Goal: Book appointment/travel/reservation

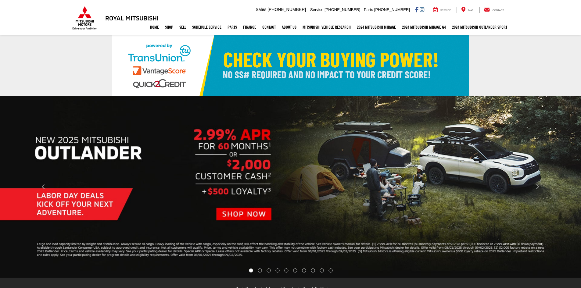
select select "Mitsubishi"
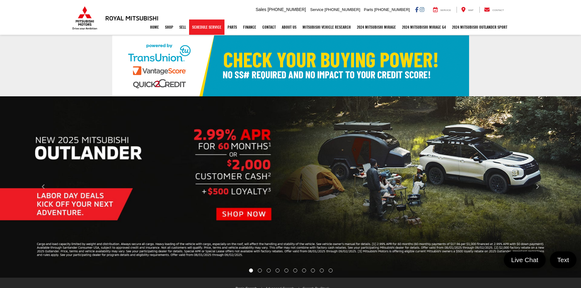
click at [197, 31] on link "Schedule Service" at bounding box center [206, 27] width 35 height 15
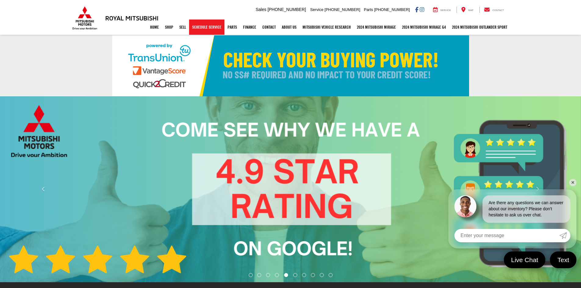
click at [207, 31] on link "Schedule Service" at bounding box center [206, 27] width 35 height 15
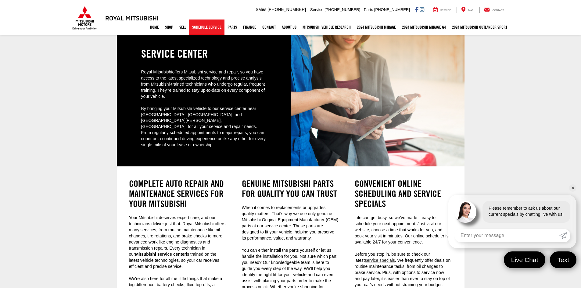
click at [206, 31] on link "Schedule Service" at bounding box center [206, 27] width 35 height 15
click at [199, 31] on link "Schedule Service" at bounding box center [206, 27] width 35 height 15
click at [206, 28] on link "Schedule Service" at bounding box center [206, 27] width 35 height 15
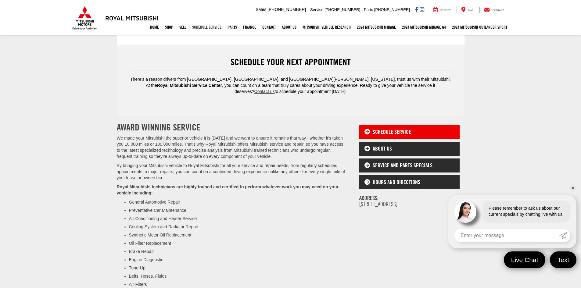
scroll to position [271, 0]
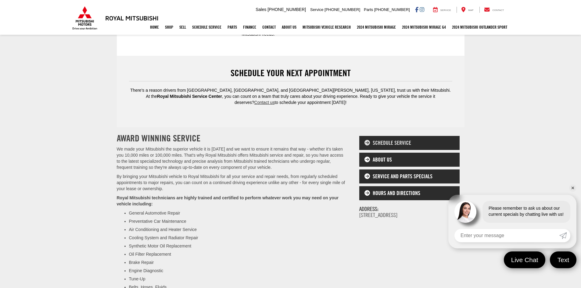
click at [379, 136] on link "Schedule Service" at bounding box center [409, 143] width 101 height 14
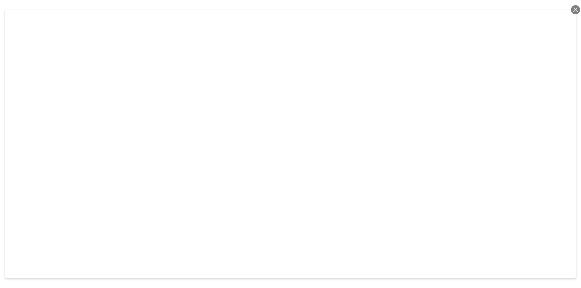
click at [576, 6] on div at bounding box center [575, 9] width 9 height 9
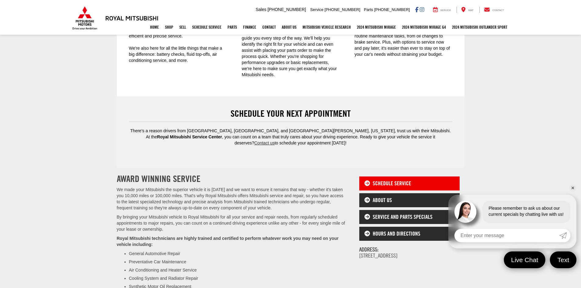
scroll to position [305, 0]
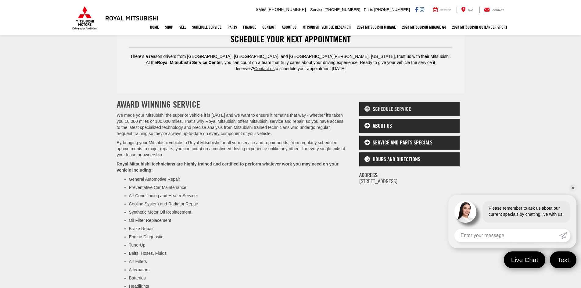
click at [398, 102] on link "Schedule Service" at bounding box center [409, 109] width 101 height 14
